Goal: Task Accomplishment & Management: Use online tool/utility

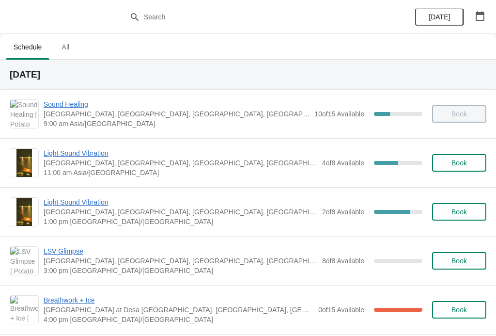
click at [82, 152] on span "Light Sound Vibration" at bounding box center [181, 153] width 274 height 10
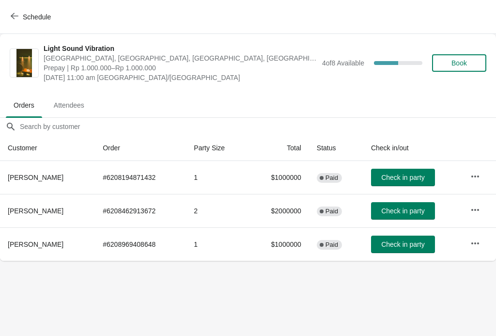
click at [407, 179] on span "Check in party" at bounding box center [403, 178] width 43 height 8
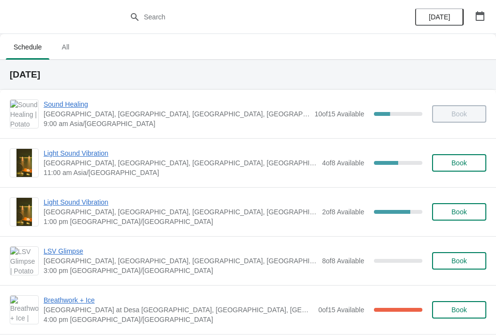
click at [56, 202] on span "Light Sound Vibration" at bounding box center [181, 202] width 274 height 10
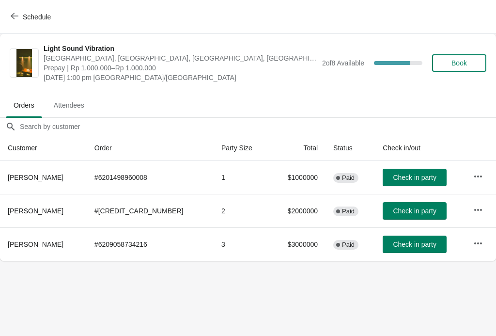
click at [474, 212] on icon "button" at bounding box center [479, 210] width 10 height 10
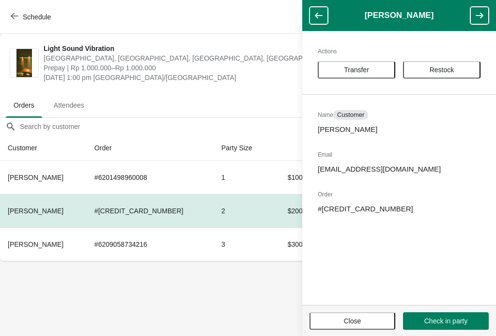
click at [379, 67] on span "Transfer" at bounding box center [357, 70] width 60 height 8
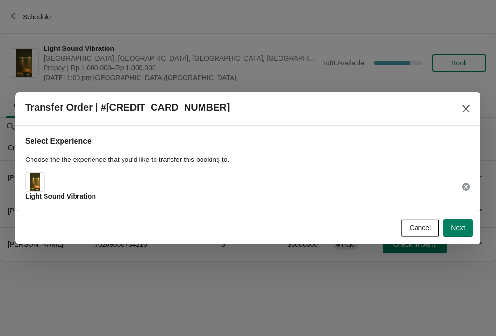
click at [464, 234] on button "Next" at bounding box center [459, 227] width 30 height 17
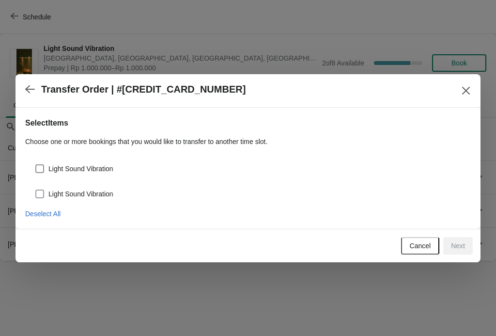
click at [38, 197] on span at bounding box center [39, 194] width 9 height 9
click at [36, 190] on input "Light Sound Vibration" at bounding box center [35, 190] width 0 height 0
checkbox input "true"
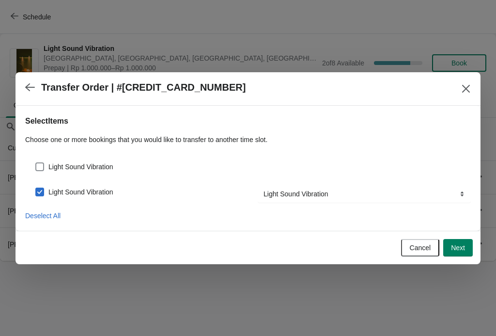
click at [41, 167] on span at bounding box center [39, 166] width 9 height 9
click at [36, 163] on input "Light Sound Vibration" at bounding box center [35, 162] width 0 height 0
checkbox input "true"
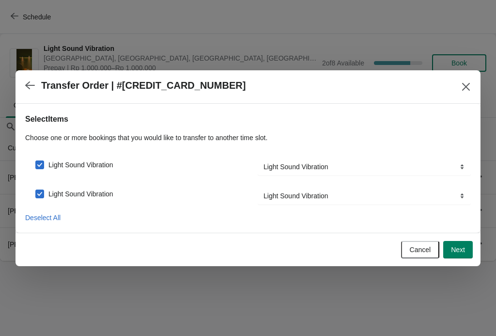
click at [461, 250] on span "Next" at bounding box center [458, 250] width 14 height 8
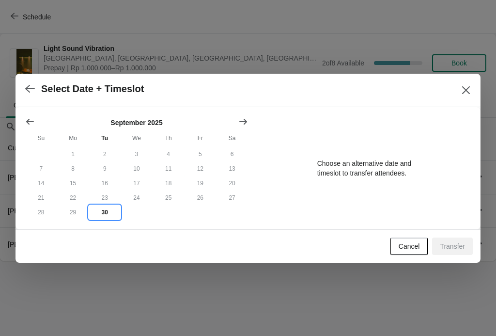
click at [104, 216] on button "30" at bounding box center [105, 212] width 32 height 15
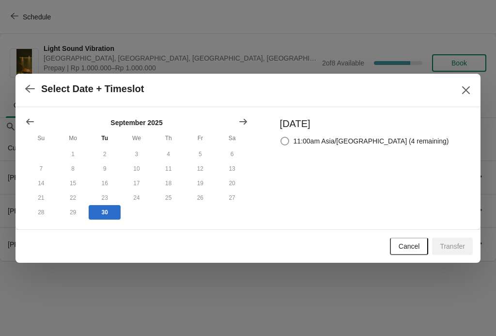
click at [313, 139] on span "11:00am Asia/Makassar (4 remaining)" at bounding box center [372, 141] width 156 height 10
click at [281, 137] on input "11:00am Asia/Makassar (4 remaining)" at bounding box center [281, 137] width 0 height 0
radio input "true"
click at [460, 250] on span "Transfer" at bounding box center [452, 246] width 25 height 8
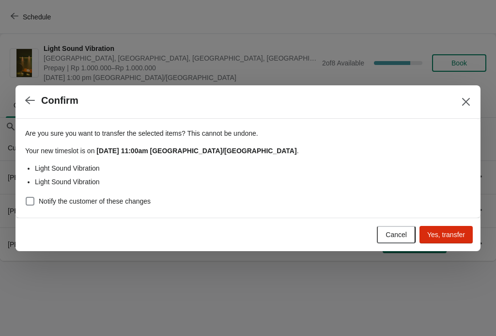
click at [449, 235] on span "Yes, transfer" at bounding box center [447, 235] width 38 height 8
click at [32, 202] on span at bounding box center [30, 201] width 9 height 9
click at [26, 197] on input "Notify the customer of these changes" at bounding box center [26, 197] width 0 height 0
checkbox input "true"
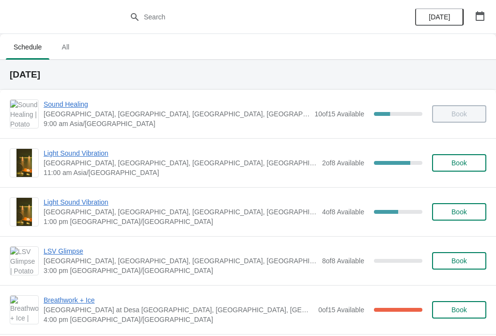
click at [83, 155] on span "Light Sound Vibration" at bounding box center [181, 153] width 274 height 10
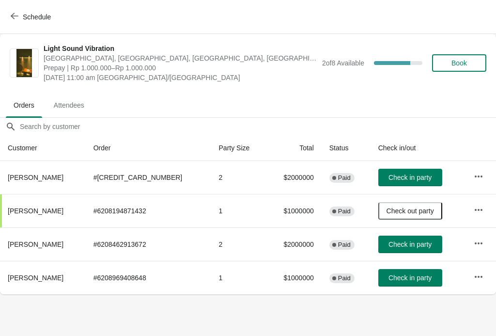
click at [389, 278] on span "Check in party" at bounding box center [410, 278] width 43 height 8
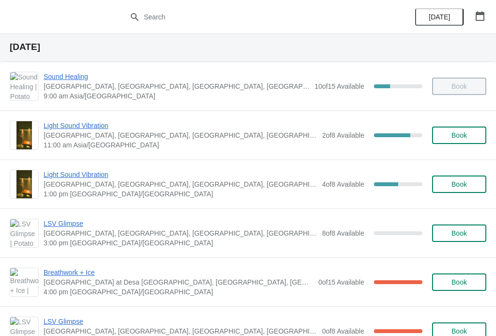
scroll to position [27, 0]
click at [94, 126] on span "Light Sound Vibration" at bounding box center [181, 126] width 274 height 10
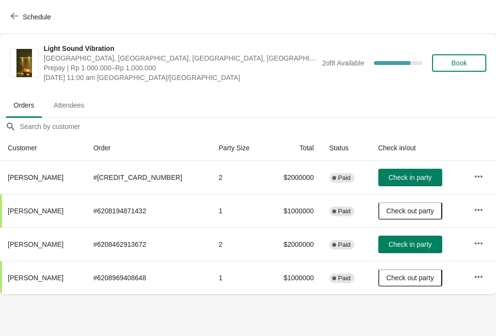
click at [405, 176] on span "Check in party" at bounding box center [410, 178] width 43 height 8
